Goal: Navigation & Orientation: Find specific page/section

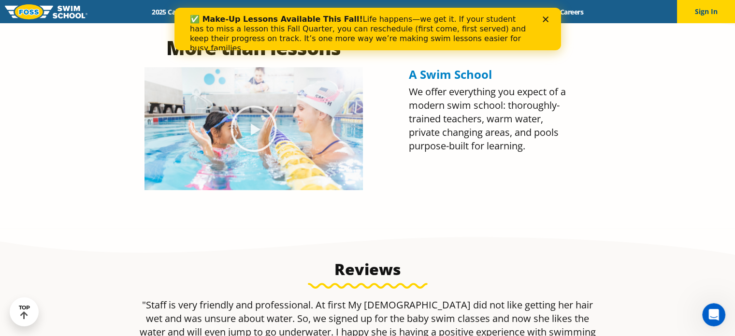
scroll to position [440, 0]
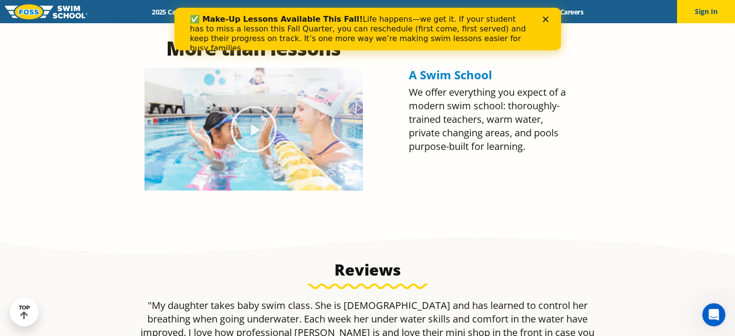
click at [545, 16] on icon "Close" at bounding box center [545, 19] width 6 height 6
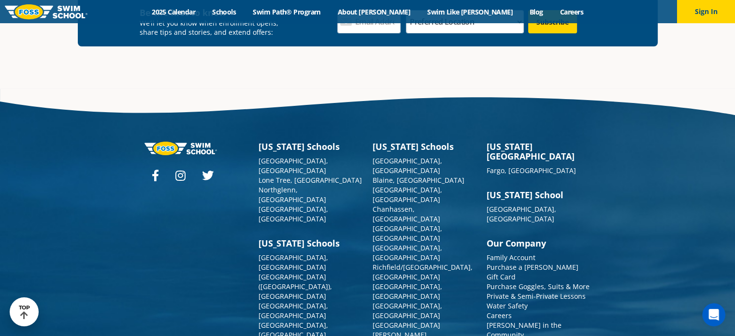
scroll to position [3533, 0]
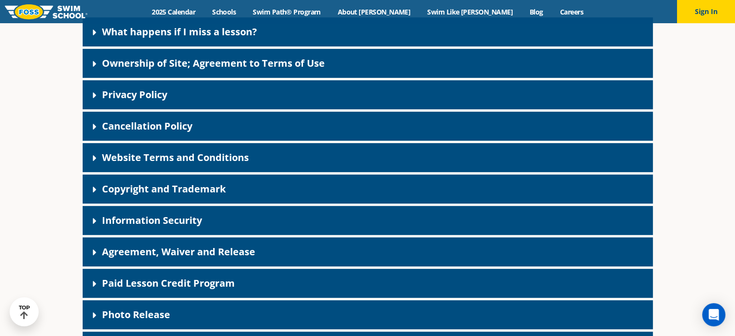
scroll to position [242, 0]
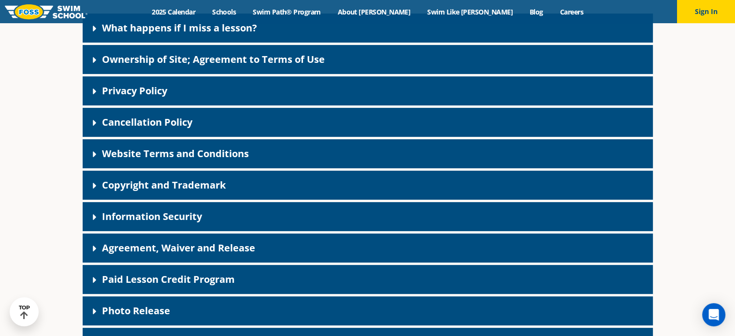
click at [153, 90] on link "Privacy Policy" at bounding box center [134, 90] width 65 height 13
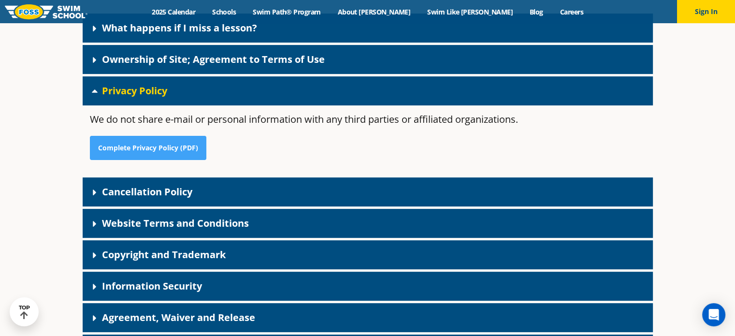
click at [153, 90] on link "Privacy Policy" at bounding box center [134, 90] width 65 height 13
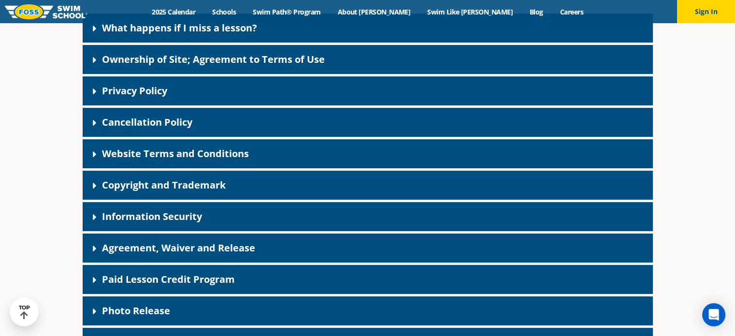
click at [149, 119] on link "Cancellation Policy" at bounding box center [147, 121] width 90 height 13
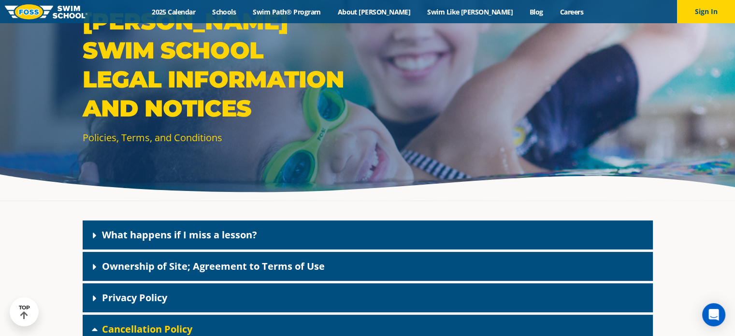
scroll to position [0, 0]
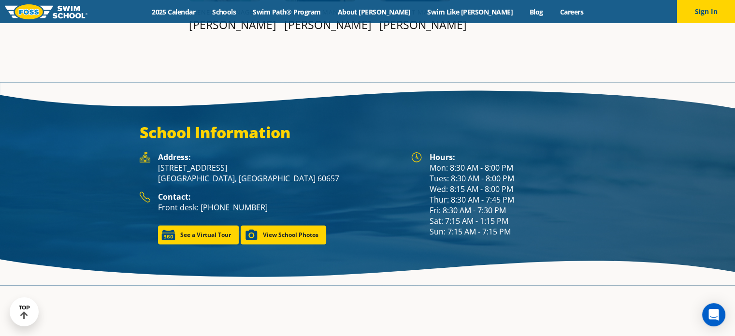
scroll to position [1264, 0]
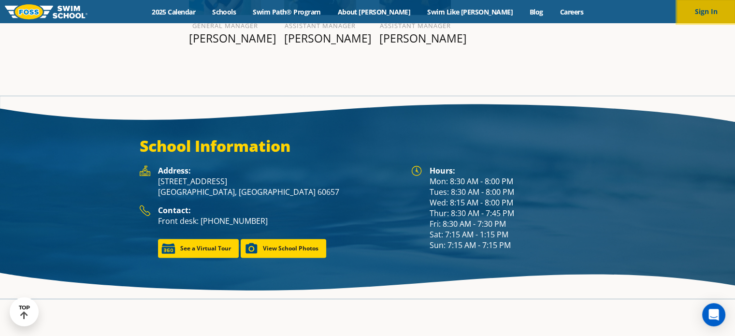
click at [705, 9] on button "Sign In" at bounding box center [706, 11] width 58 height 23
